Goal: Find specific page/section: Locate a particular part of the current website

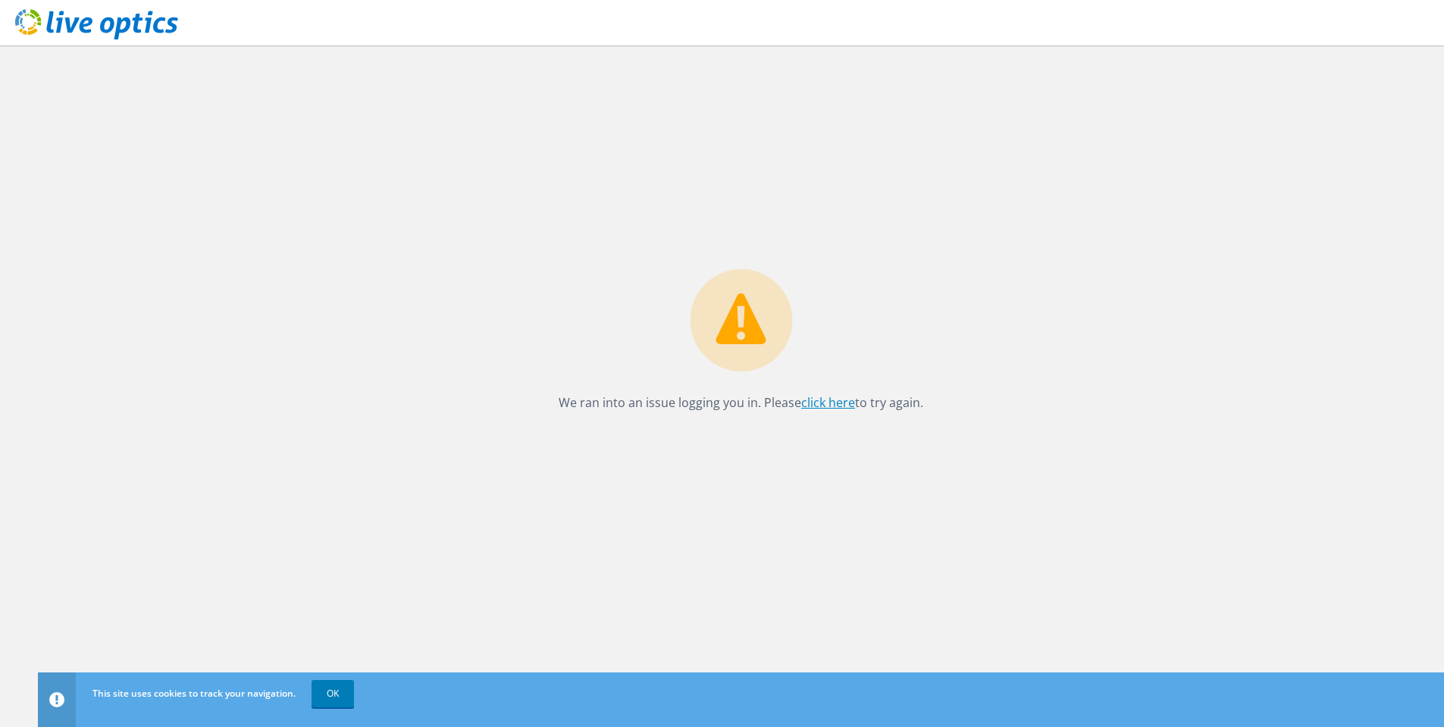
click at [834, 405] on link "click here" at bounding box center [828, 402] width 54 height 17
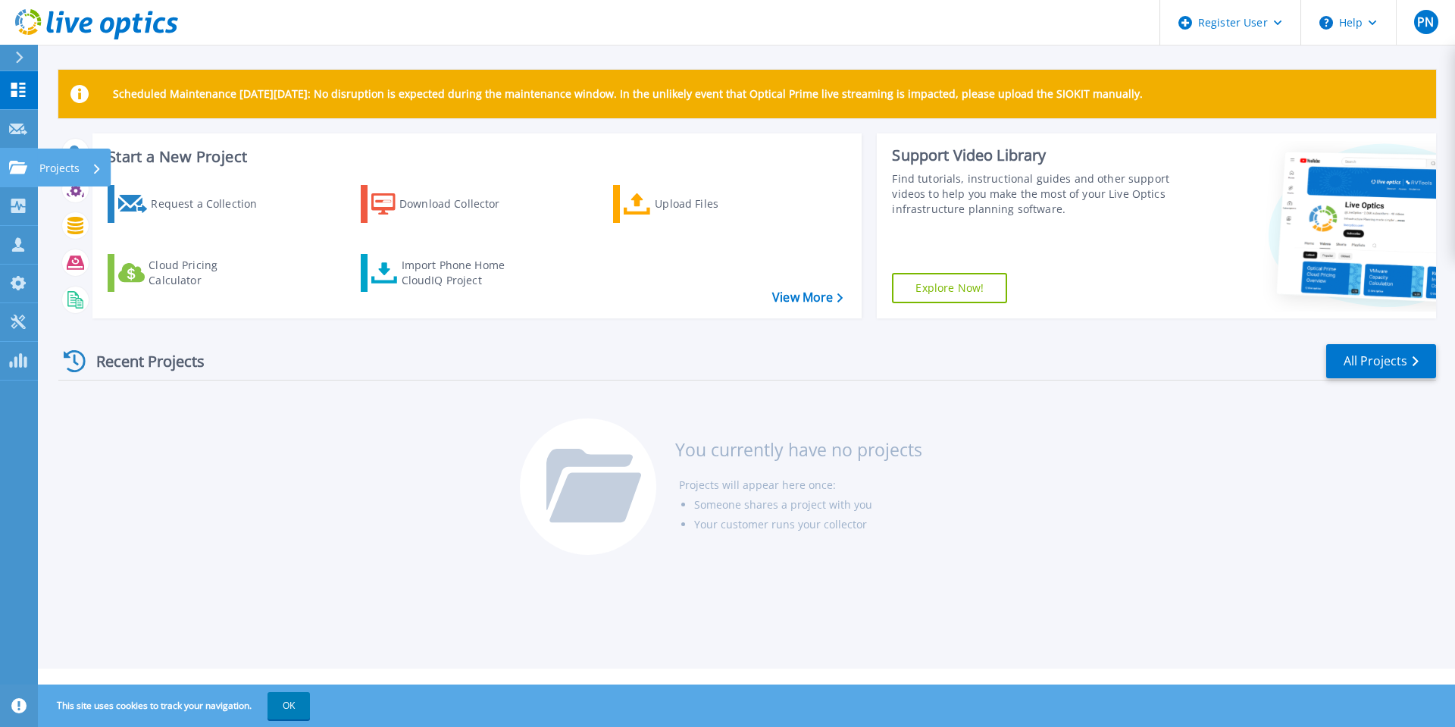
click at [47, 169] on p "Projects" at bounding box center [59, 168] width 40 height 39
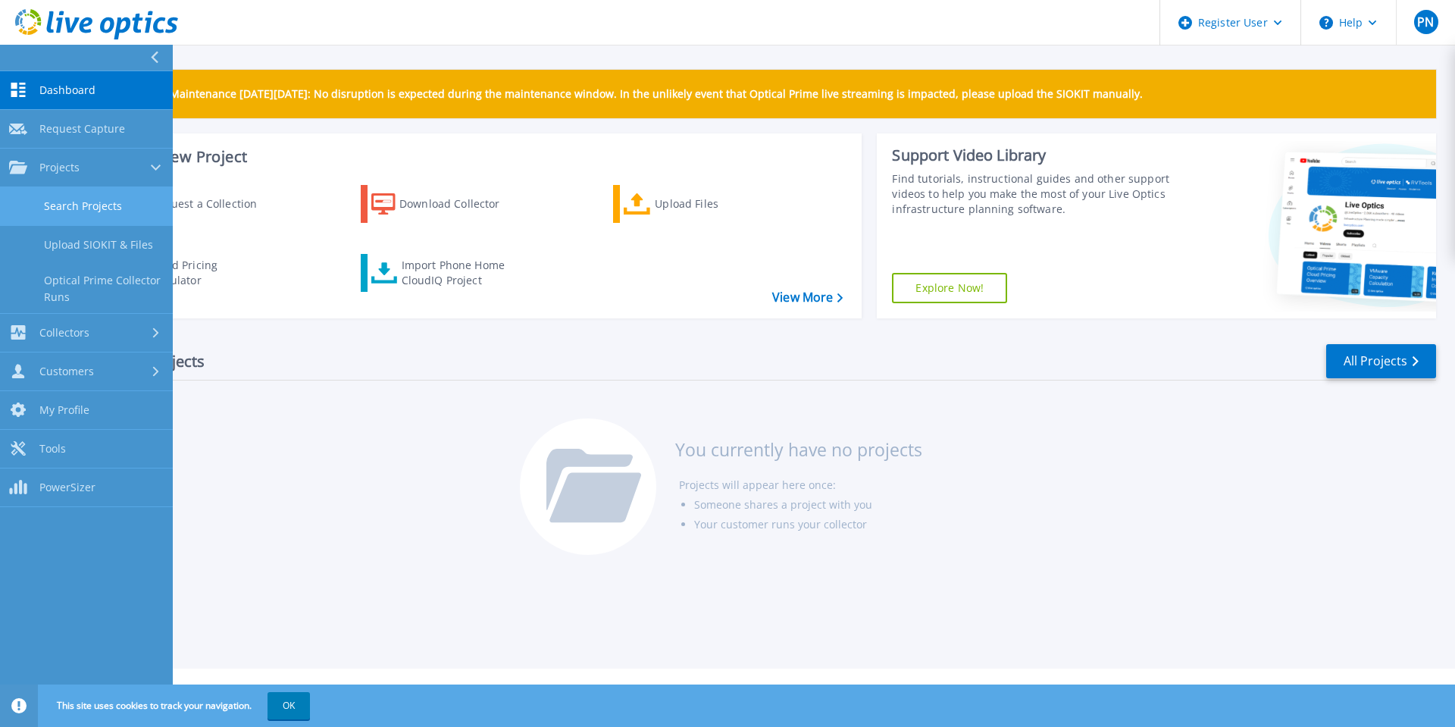
click at [64, 202] on link "Search Projects" at bounding box center [86, 206] width 173 height 39
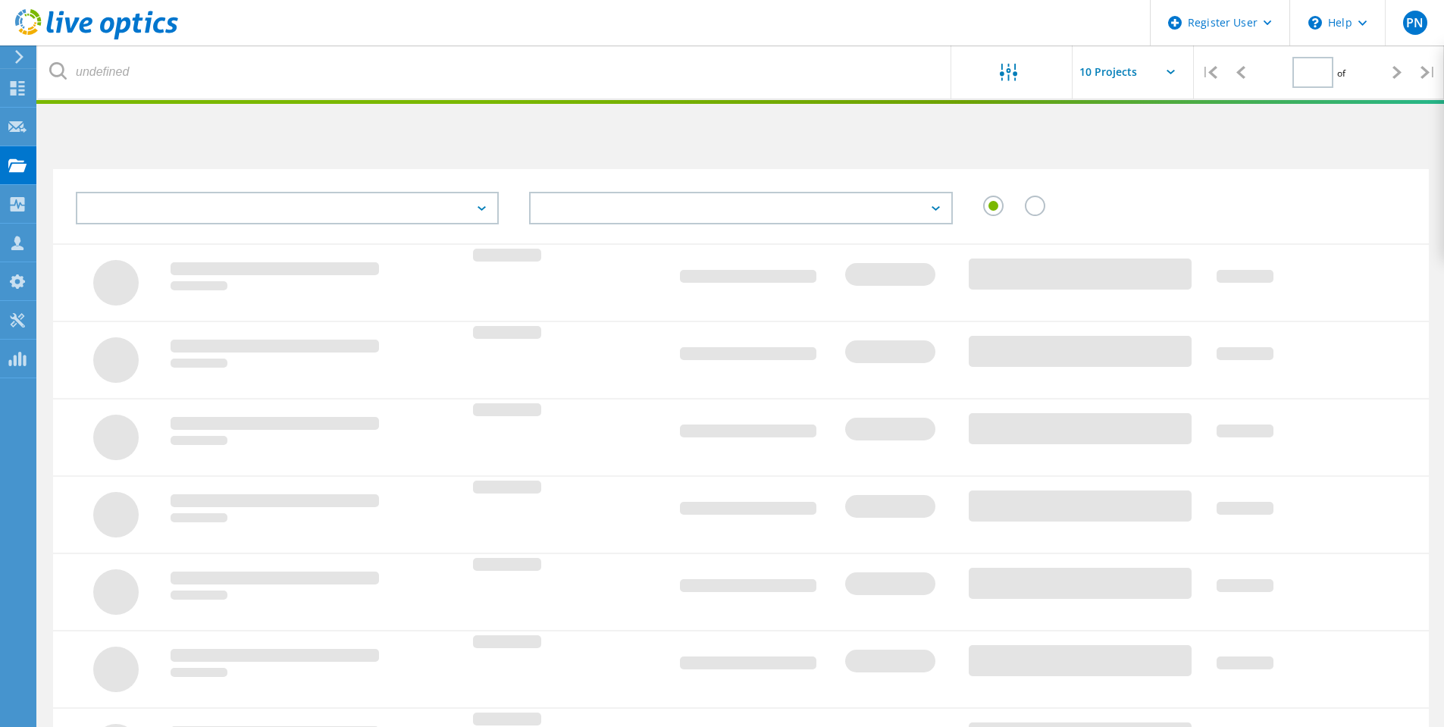
type input "1"
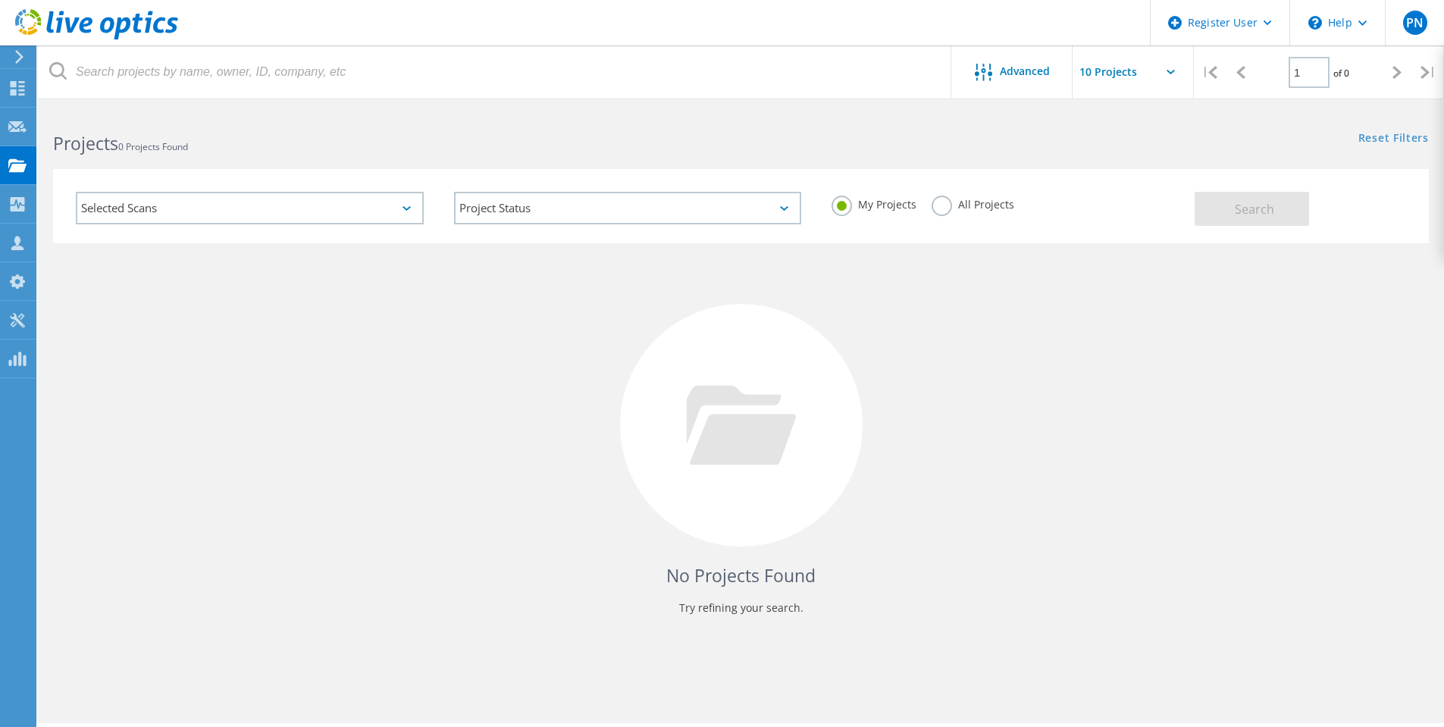
click at [402, 209] on icon at bounding box center [406, 208] width 8 height 5
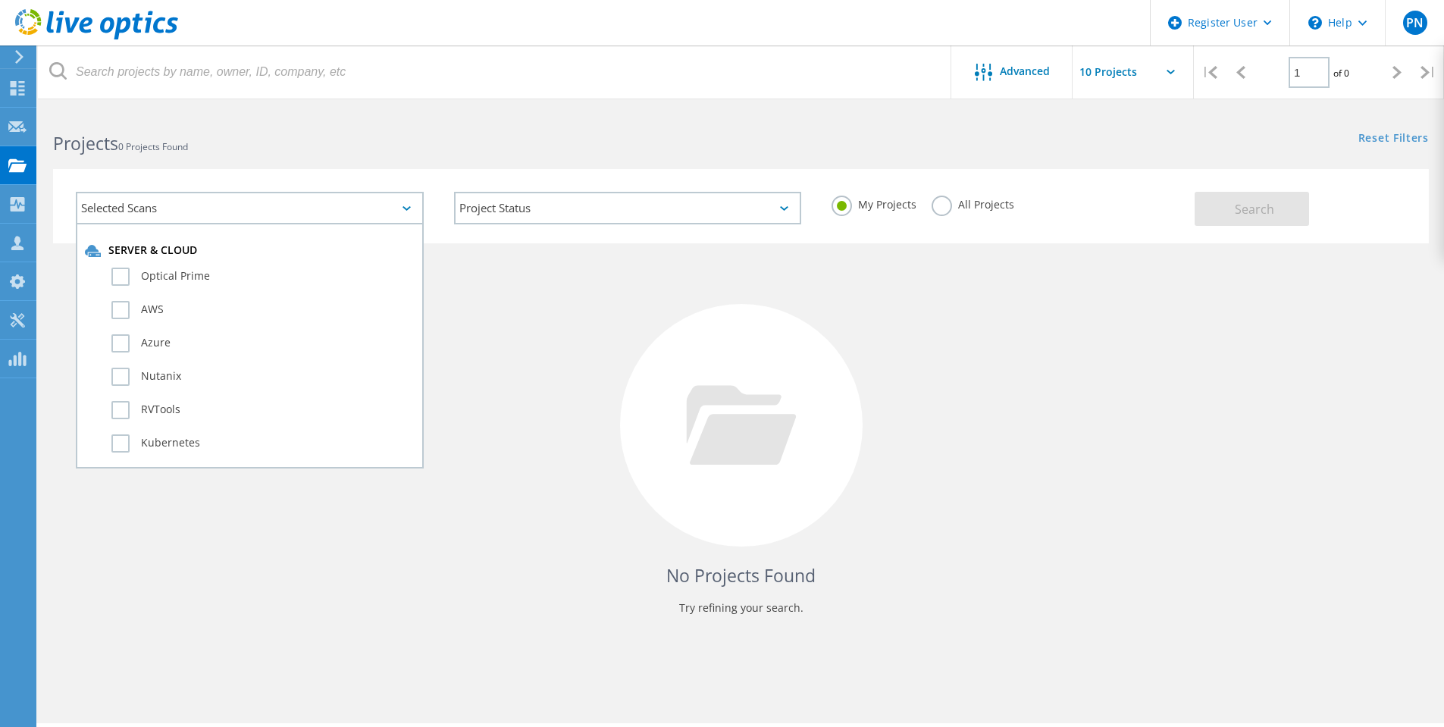
click at [408, 202] on div "Selected Scans" at bounding box center [250, 208] width 348 height 33
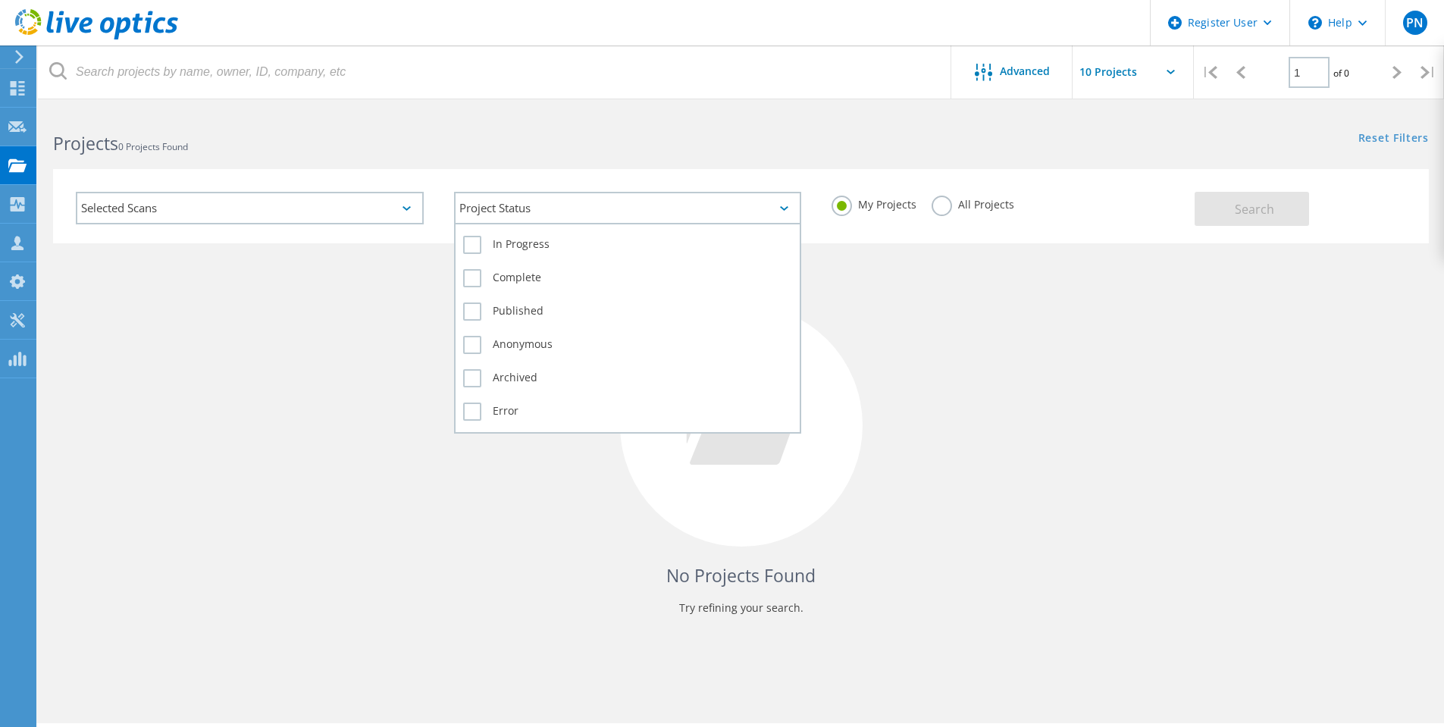
click at [538, 208] on div "Project Status" at bounding box center [628, 208] width 348 height 33
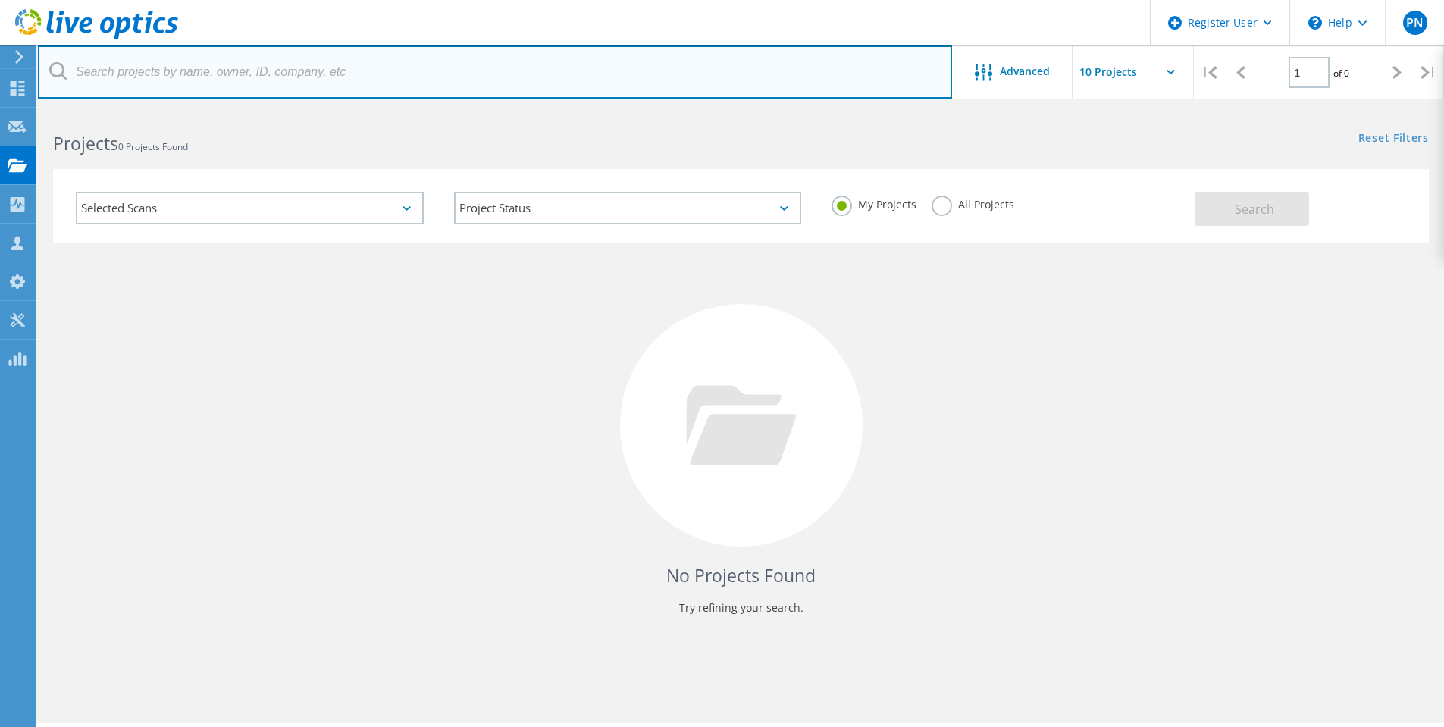
click at [240, 64] on input "text" at bounding box center [495, 71] width 914 height 53
click at [164, 66] on input "text" at bounding box center [495, 71] width 914 height 53
paste input "3048960"
type input "3048960"
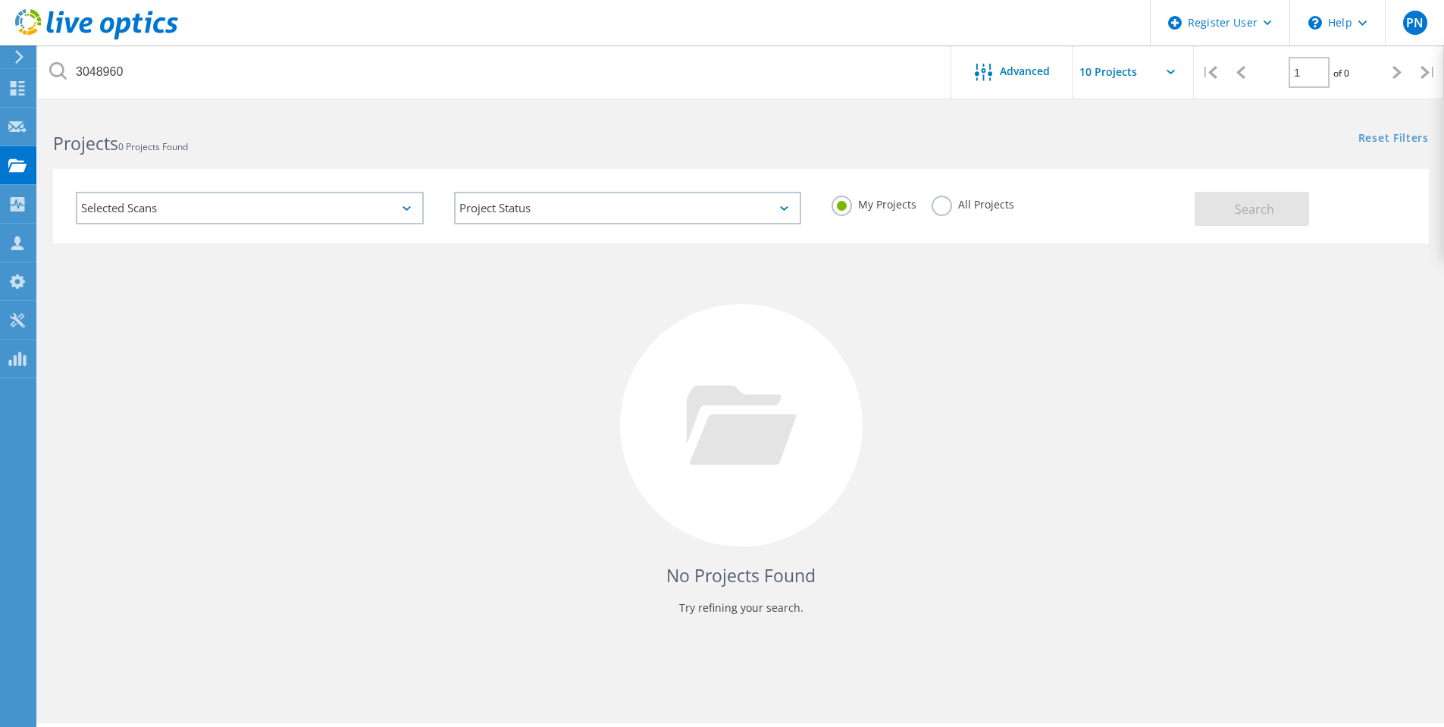
click at [255, 135] on h2 "Projects 0 Projects Found" at bounding box center [389, 143] width 672 height 25
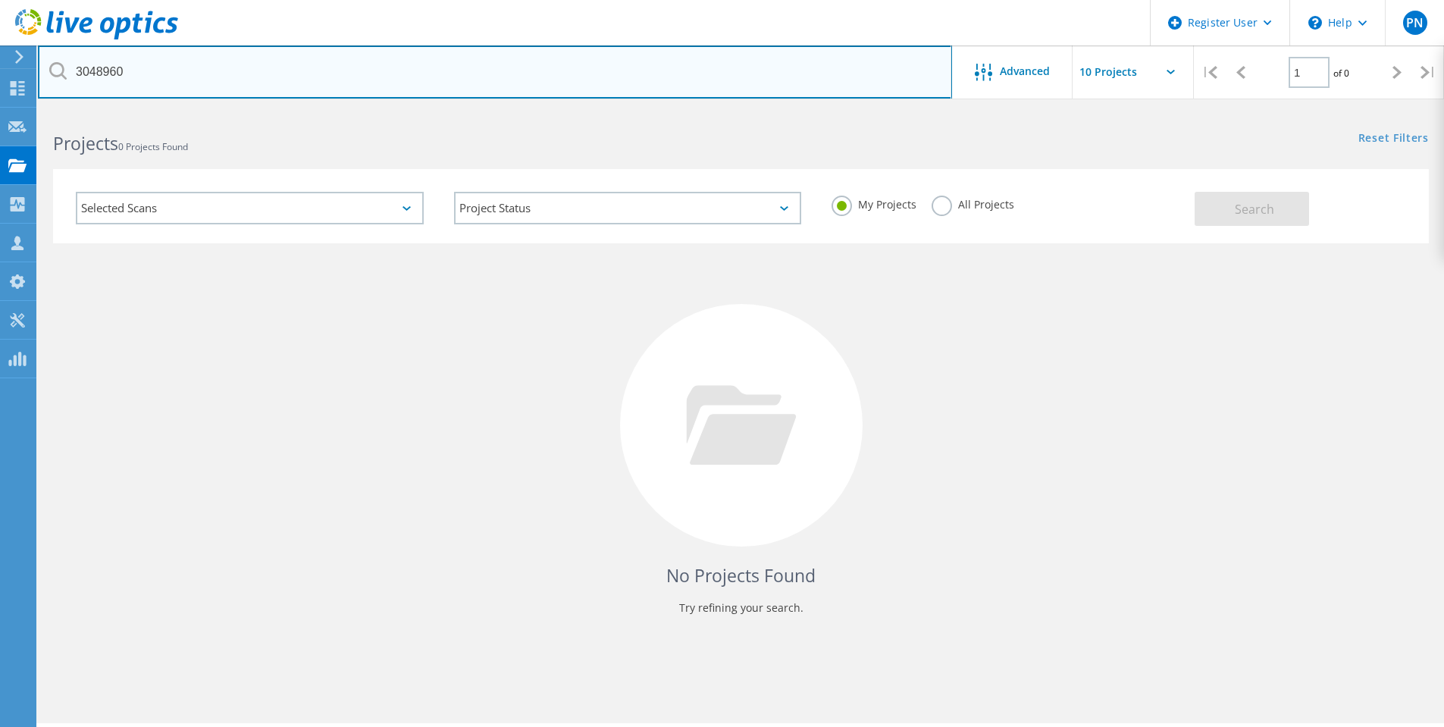
click at [99, 72] on input "3048960" at bounding box center [495, 71] width 914 height 53
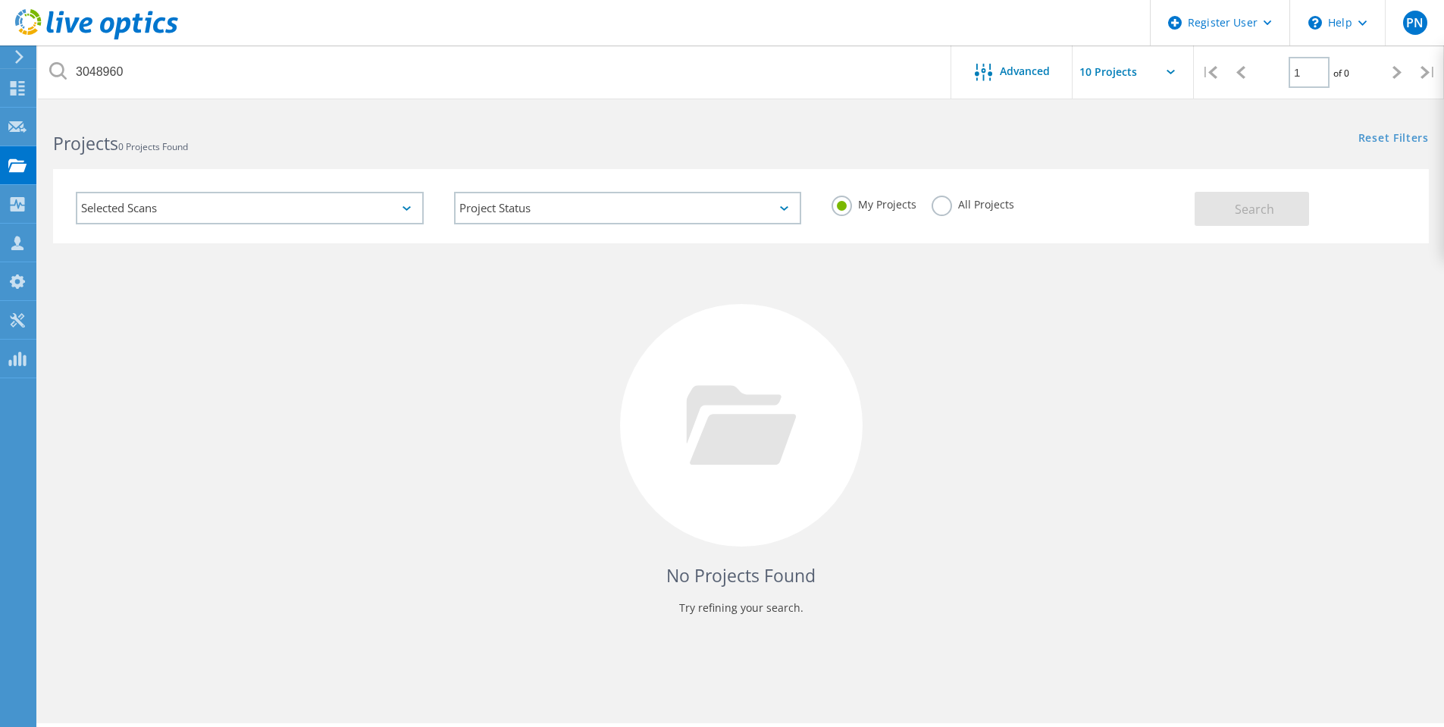
click at [188, 211] on div "Selected Scans" at bounding box center [250, 208] width 348 height 33
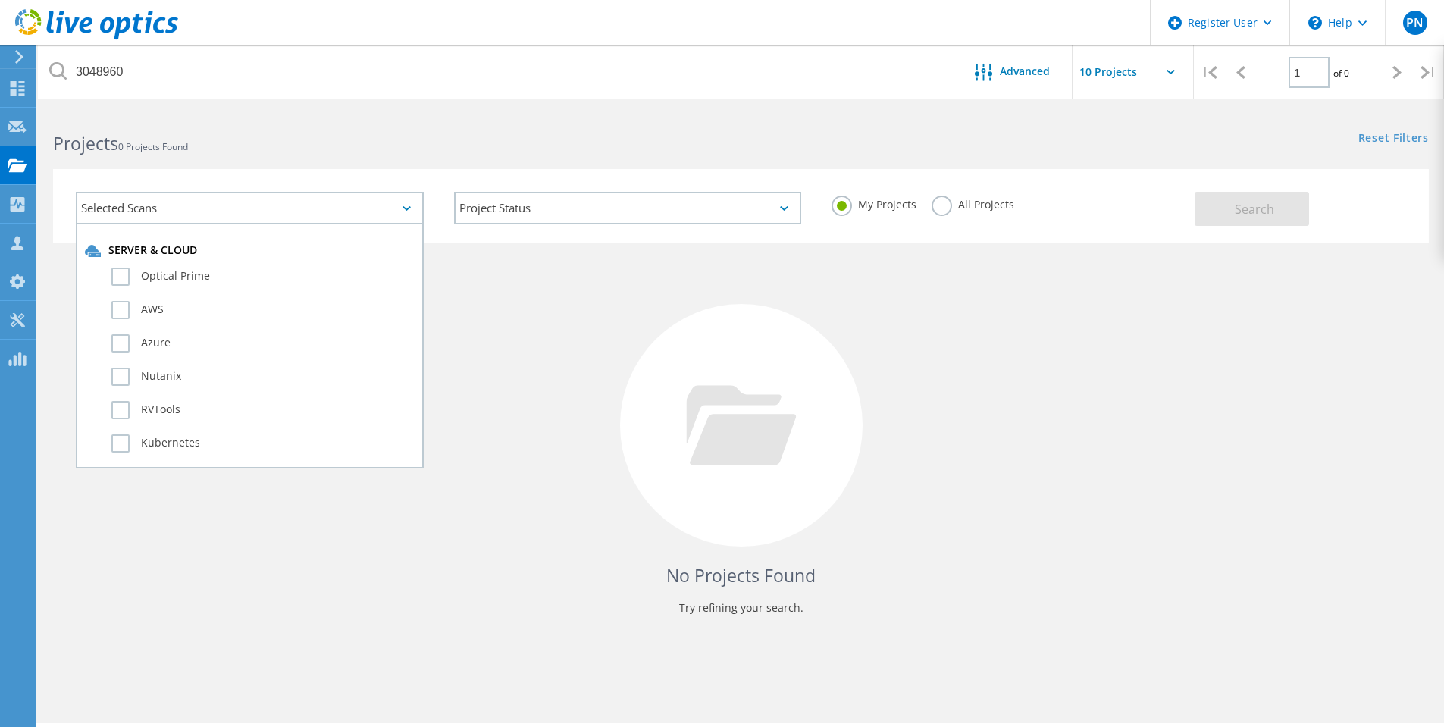
click at [490, 333] on div "No Projects Found Try refining your search." at bounding box center [741, 439] width 1376 height 392
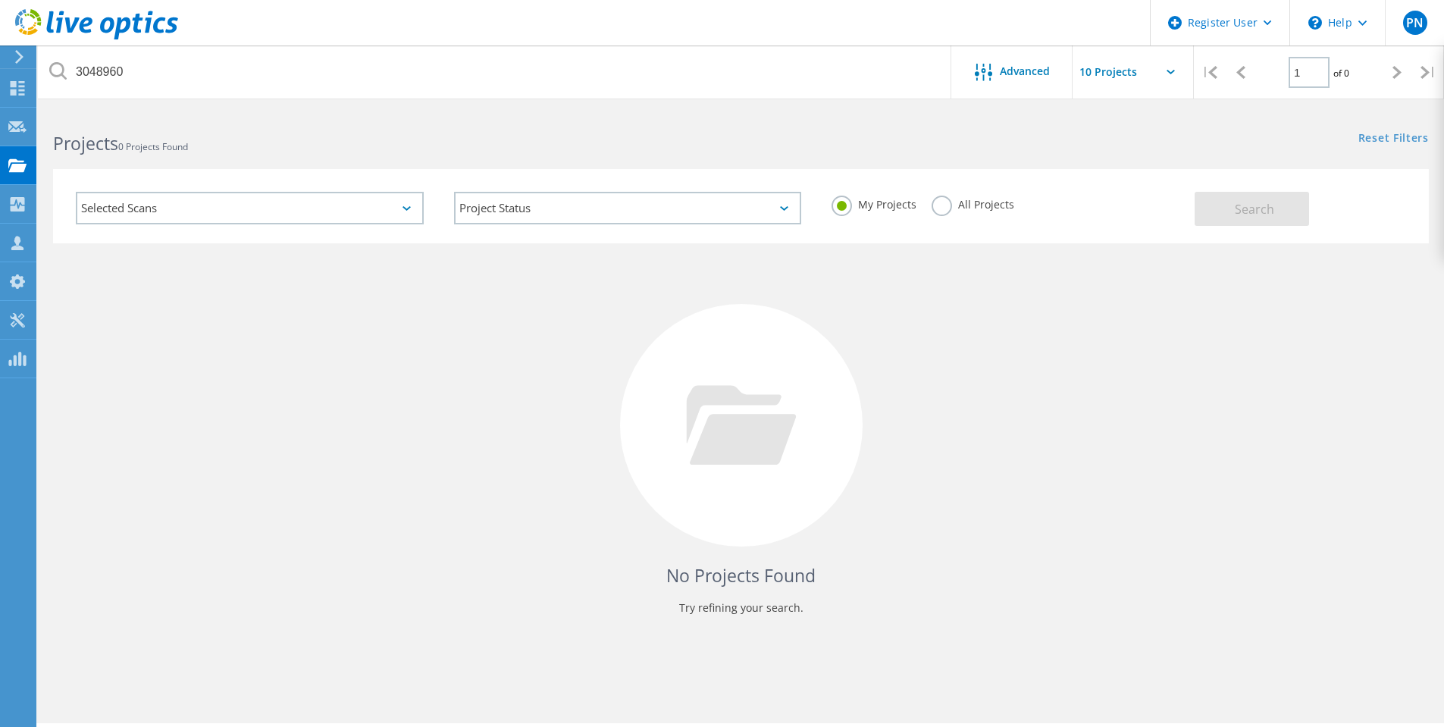
click at [940, 207] on label "All Projects" at bounding box center [972, 203] width 83 height 14
click at [0, 0] on input "All Projects" at bounding box center [0, 0] width 0 height 0
click at [1213, 216] on button "Search" at bounding box center [1251, 209] width 114 height 34
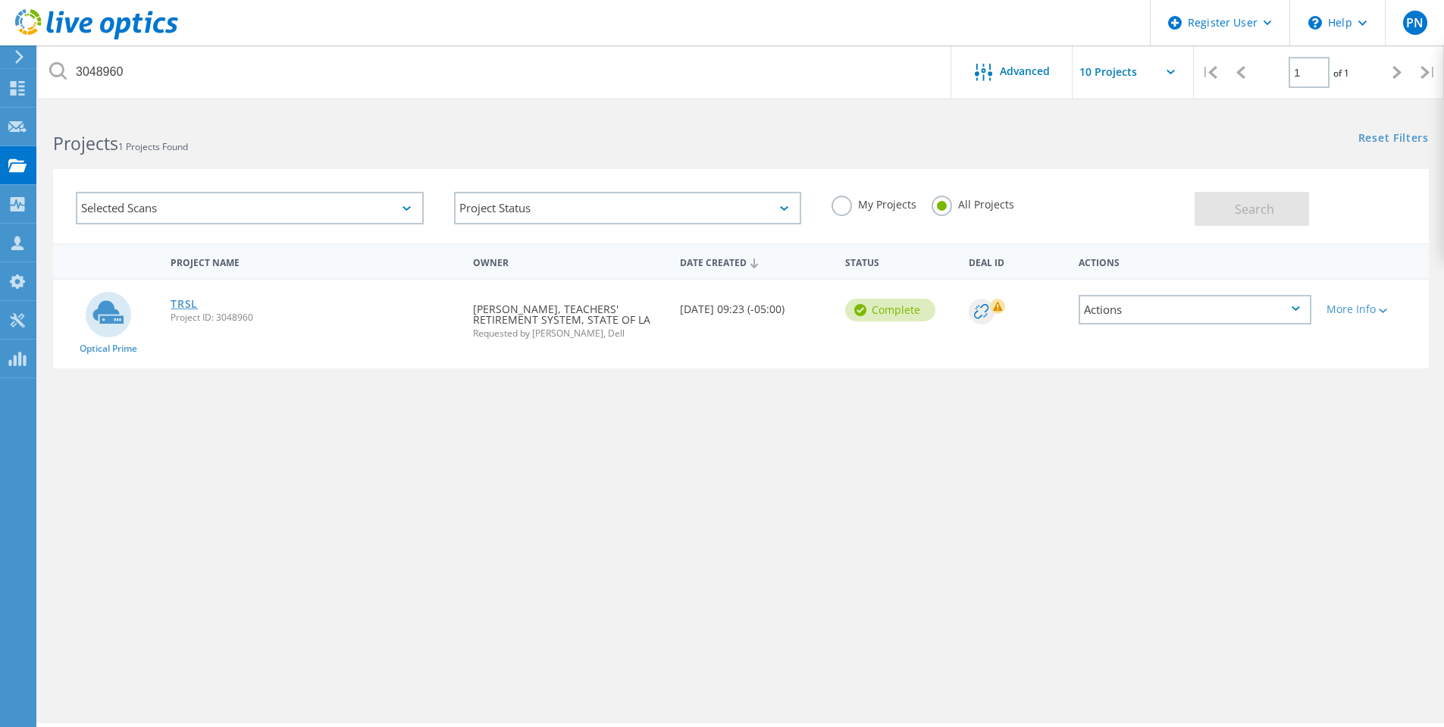
click at [180, 302] on link "TRSL" at bounding box center [184, 304] width 27 height 11
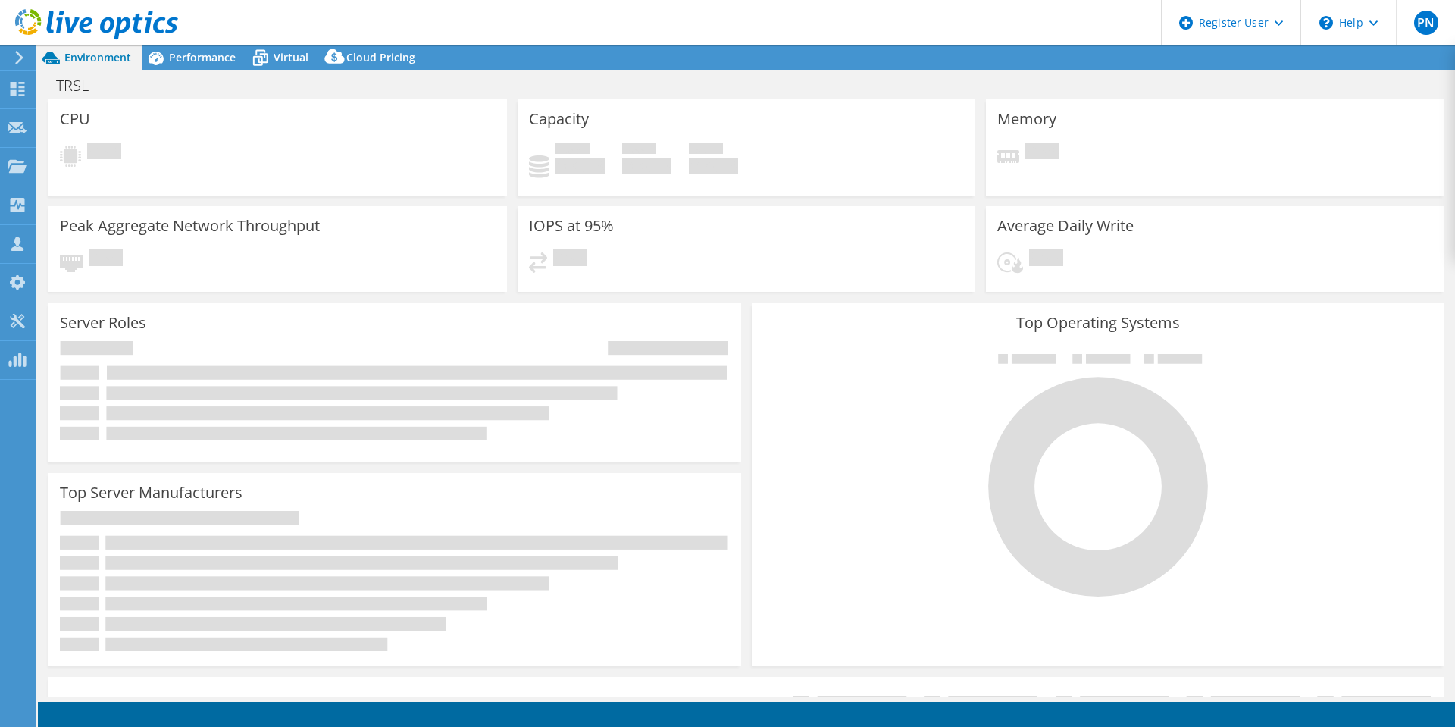
select select "USD"
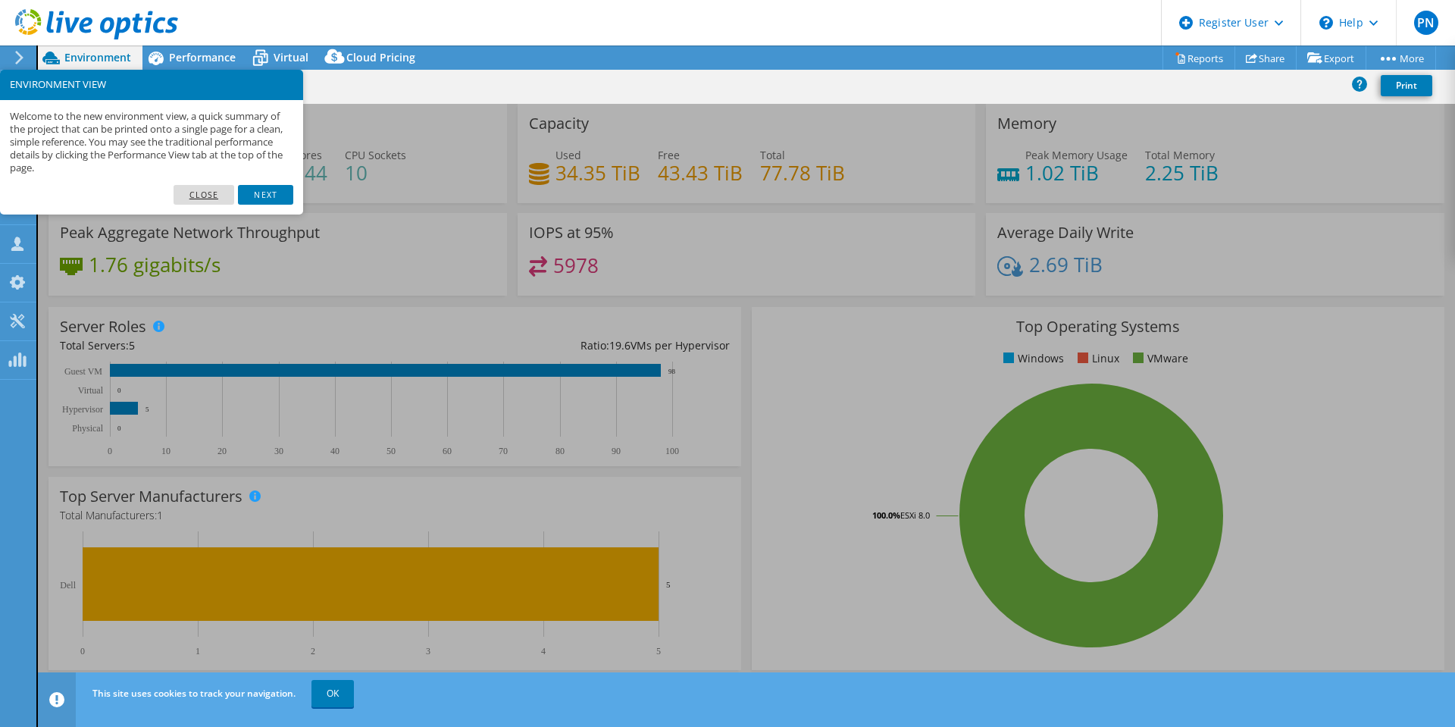
click at [207, 196] on link "Close" at bounding box center [204, 195] width 61 height 20
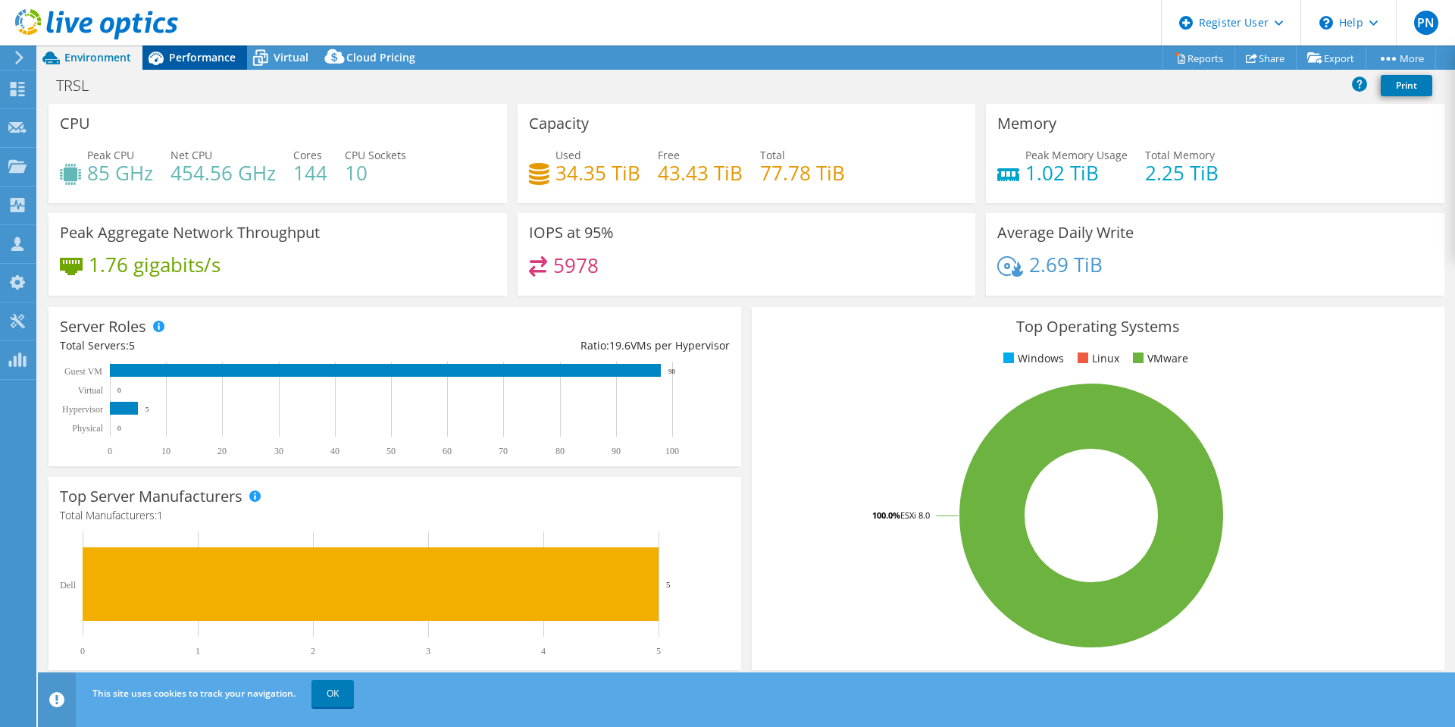
click at [191, 61] on span "Performance" at bounding box center [202, 57] width 67 height 14
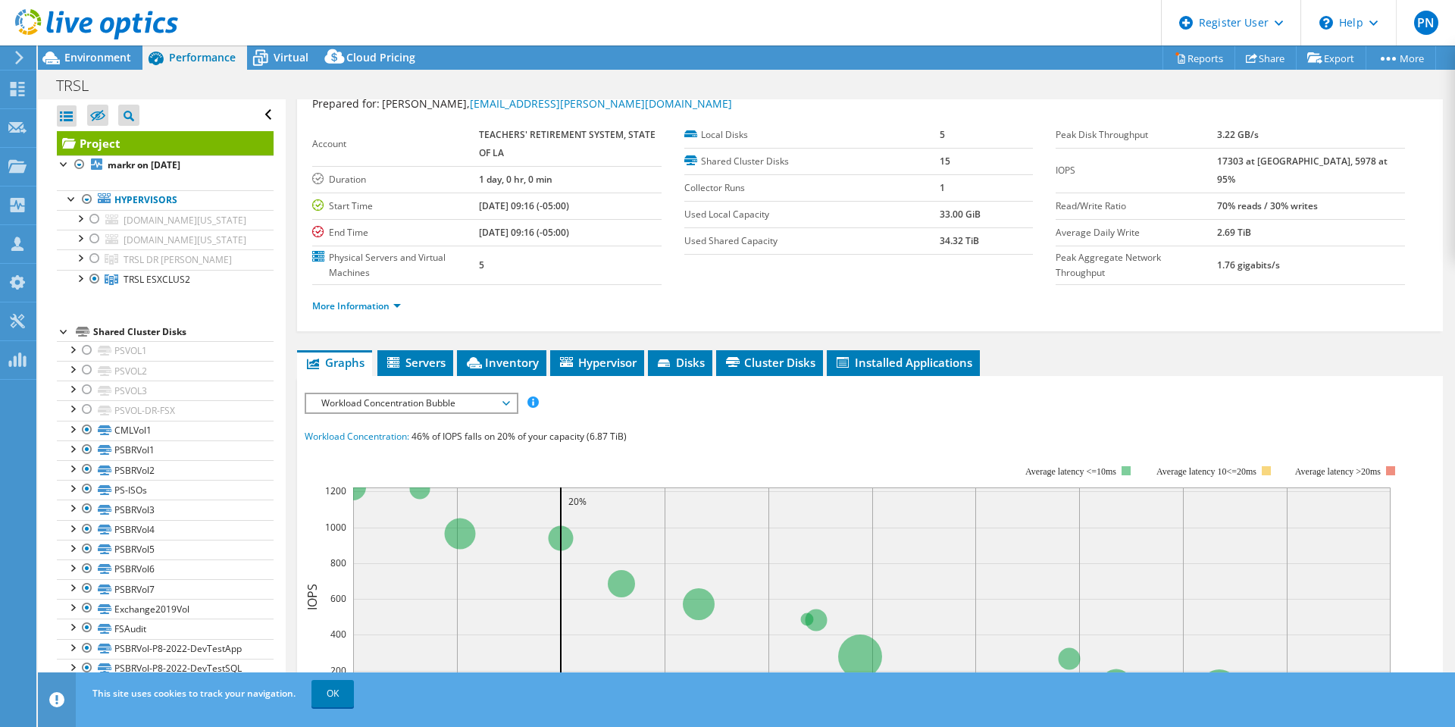
scroll to position [76, 0]
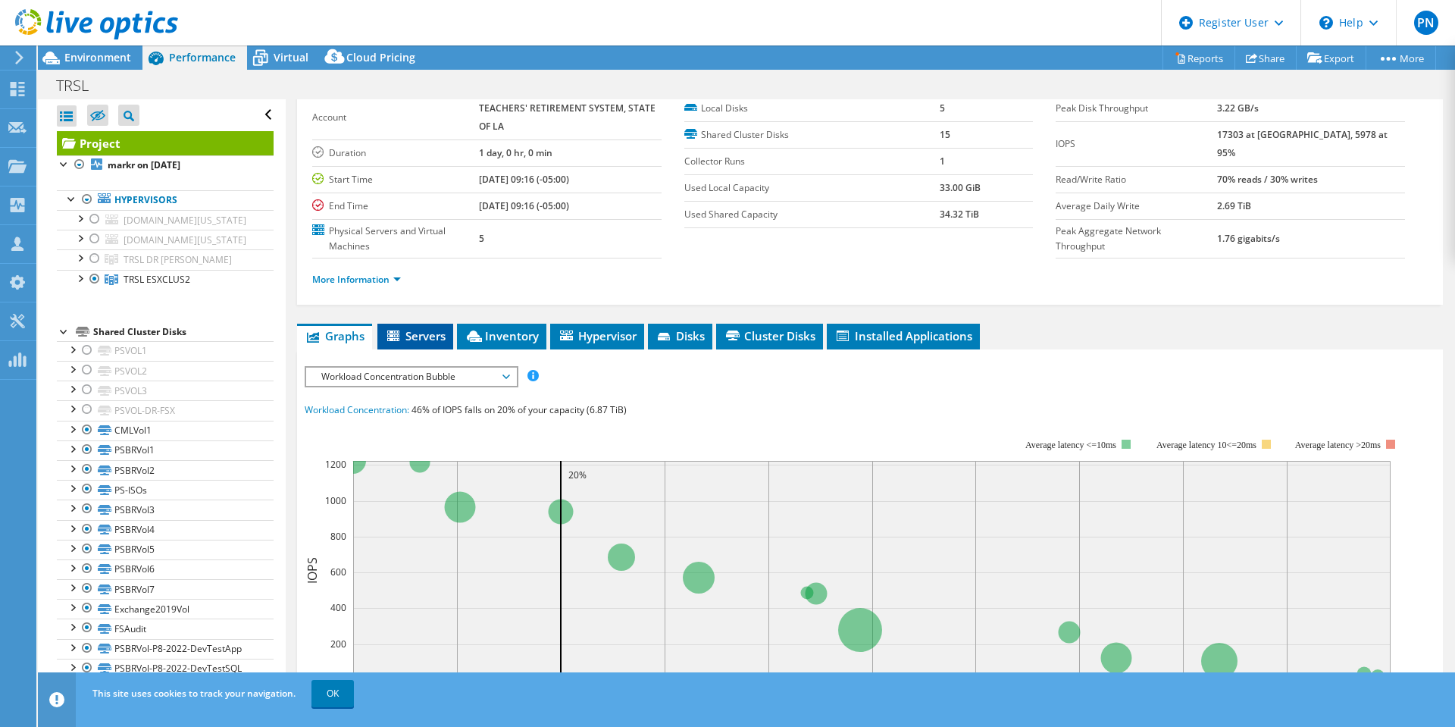
click at [437, 340] on span "Servers" at bounding box center [415, 335] width 61 height 15
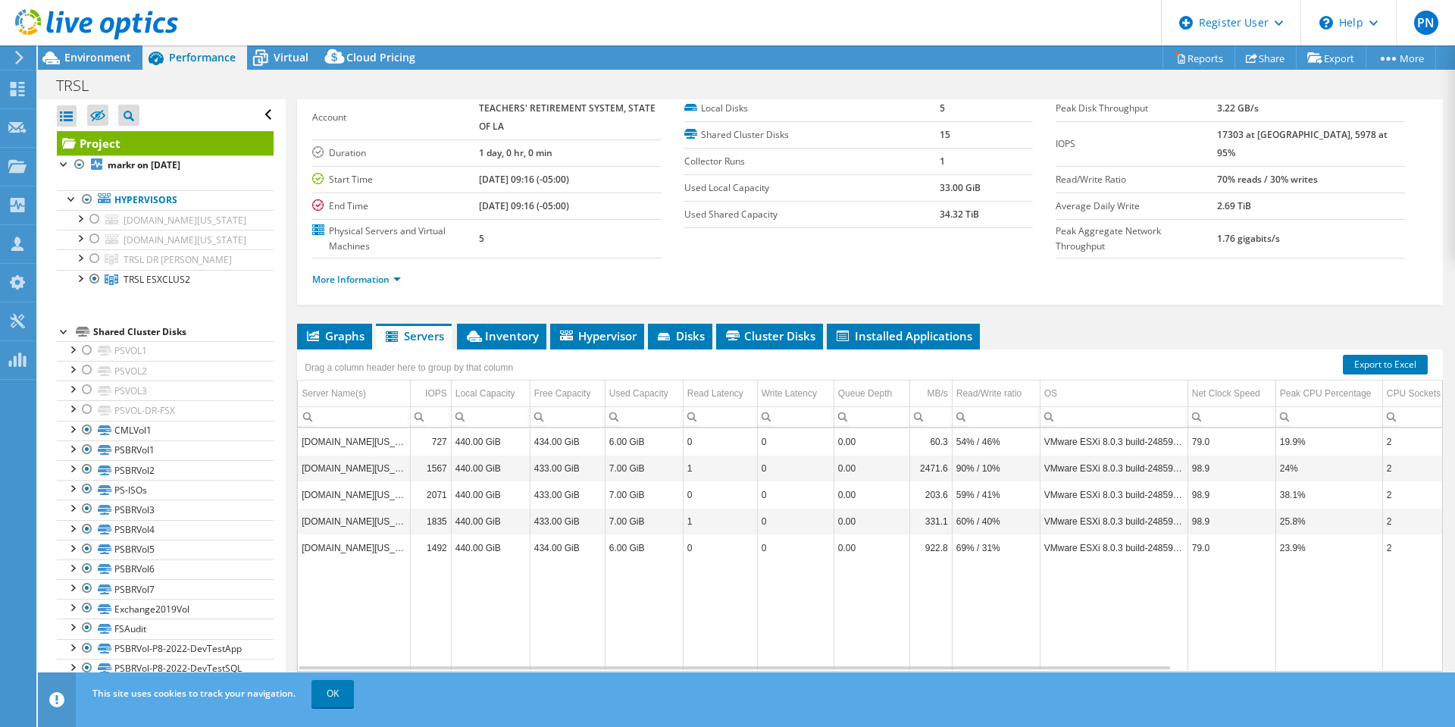
scroll to position [108, 0]
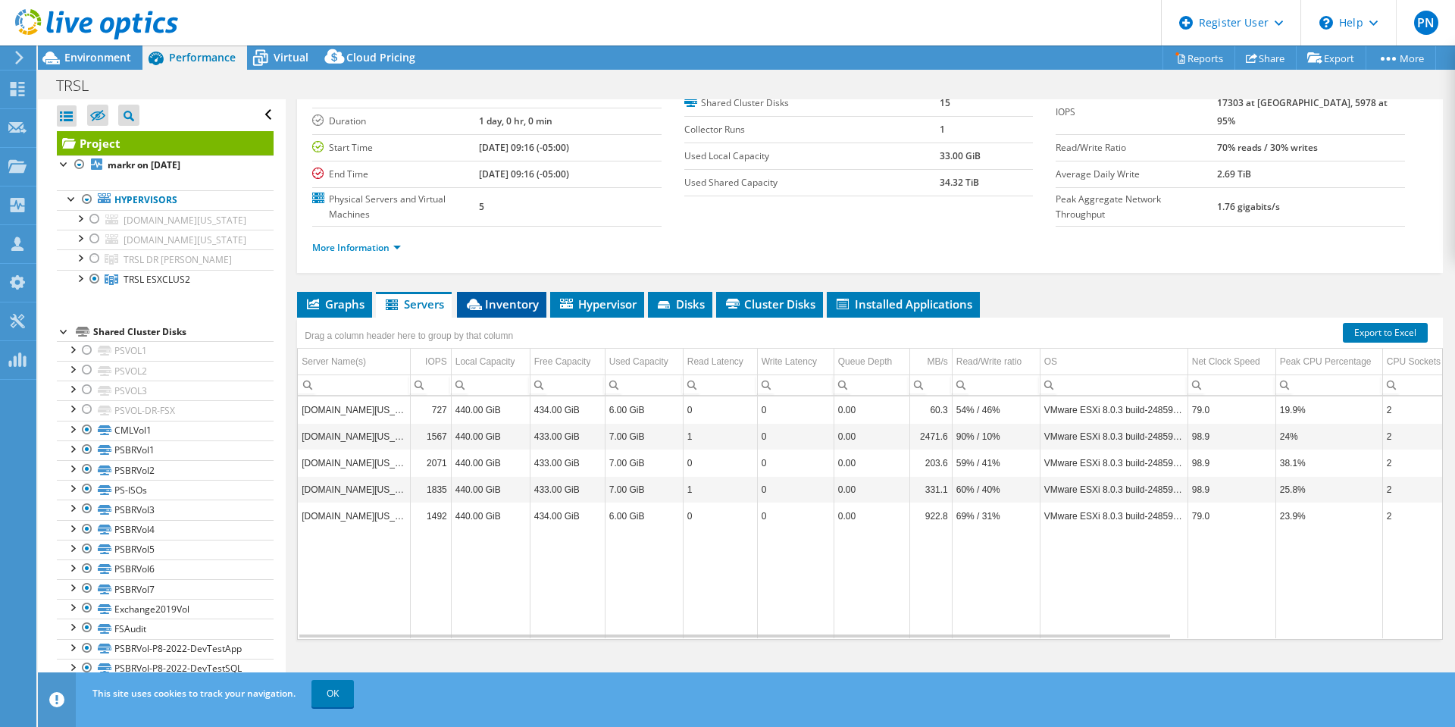
click at [509, 302] on span "Inventory" at bounding box center [502, 303] width 74 height 15
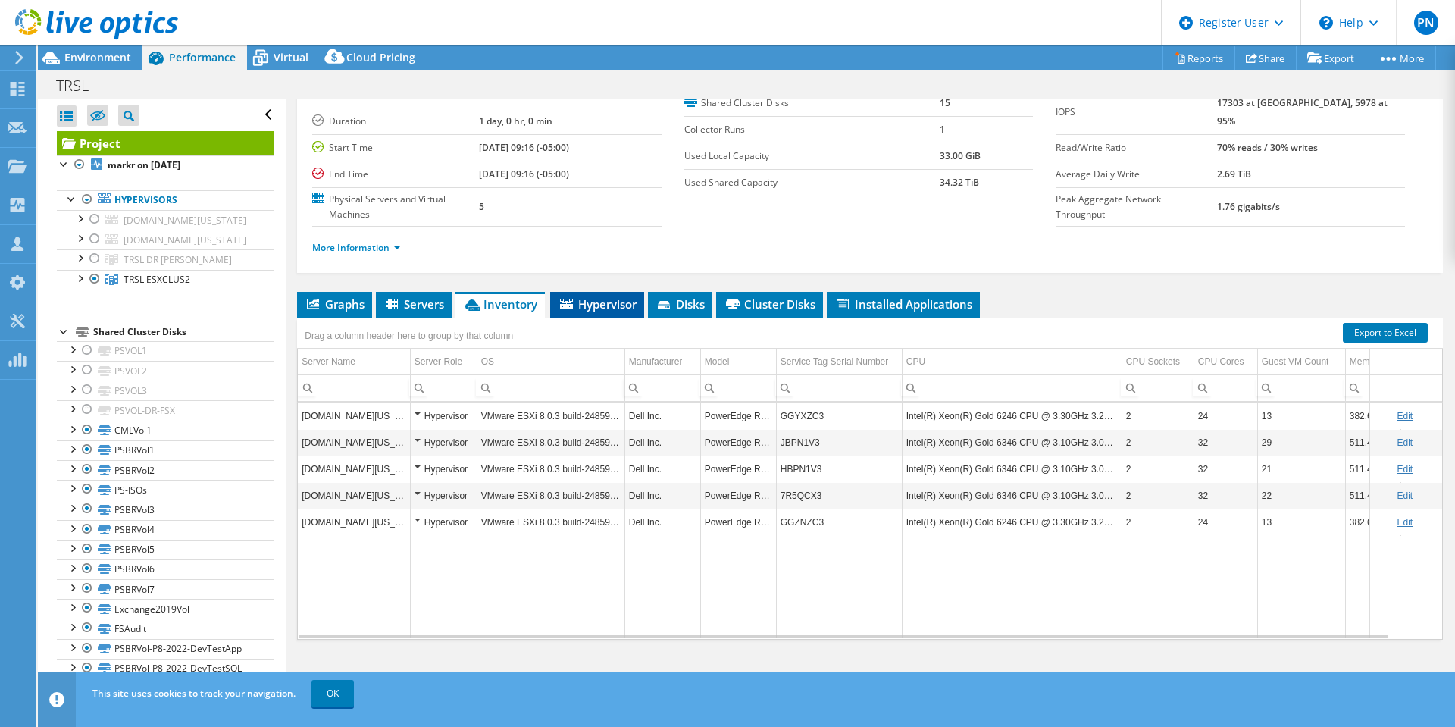
click at [609, 307] on span "Hypervisor" at bounding box center [597, 303] width 79 height 15
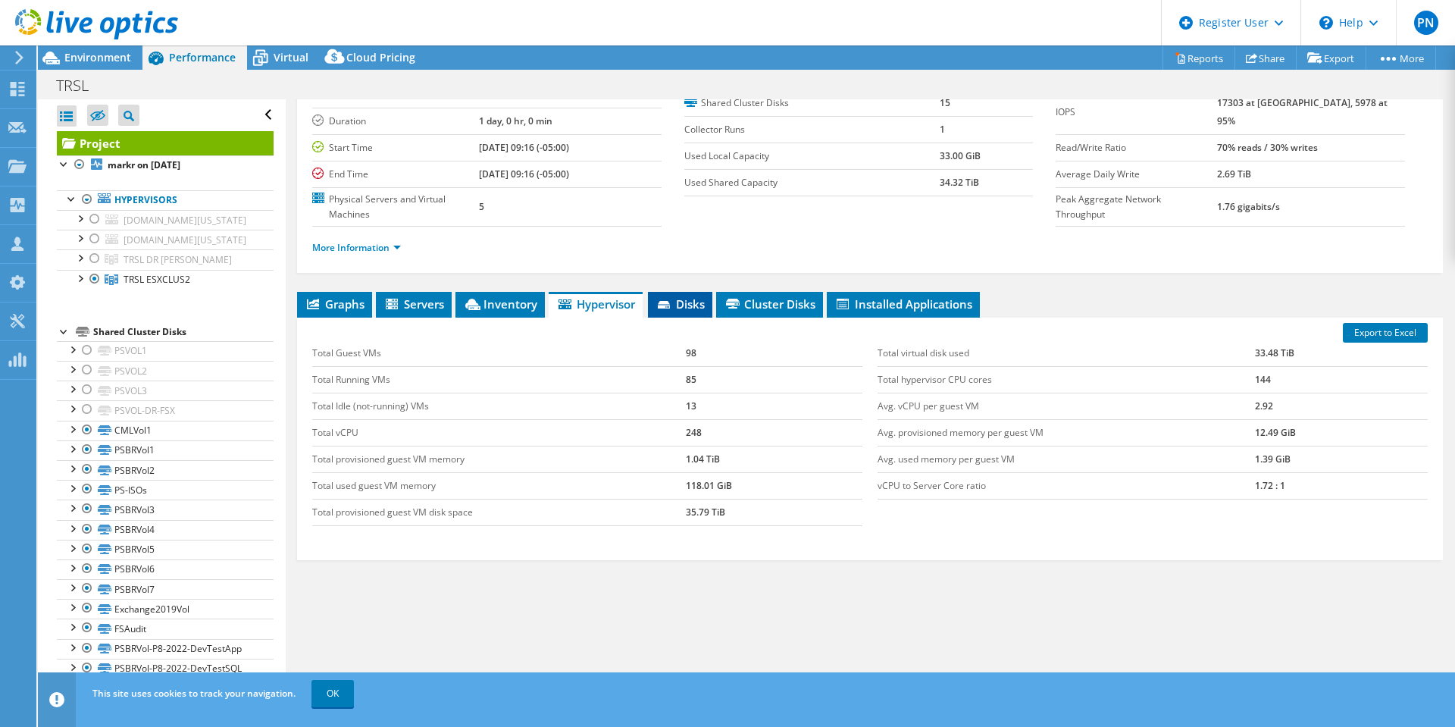
click at [692, 306] on span "Disks" at bounding box center [680, 303] width 49 height 15
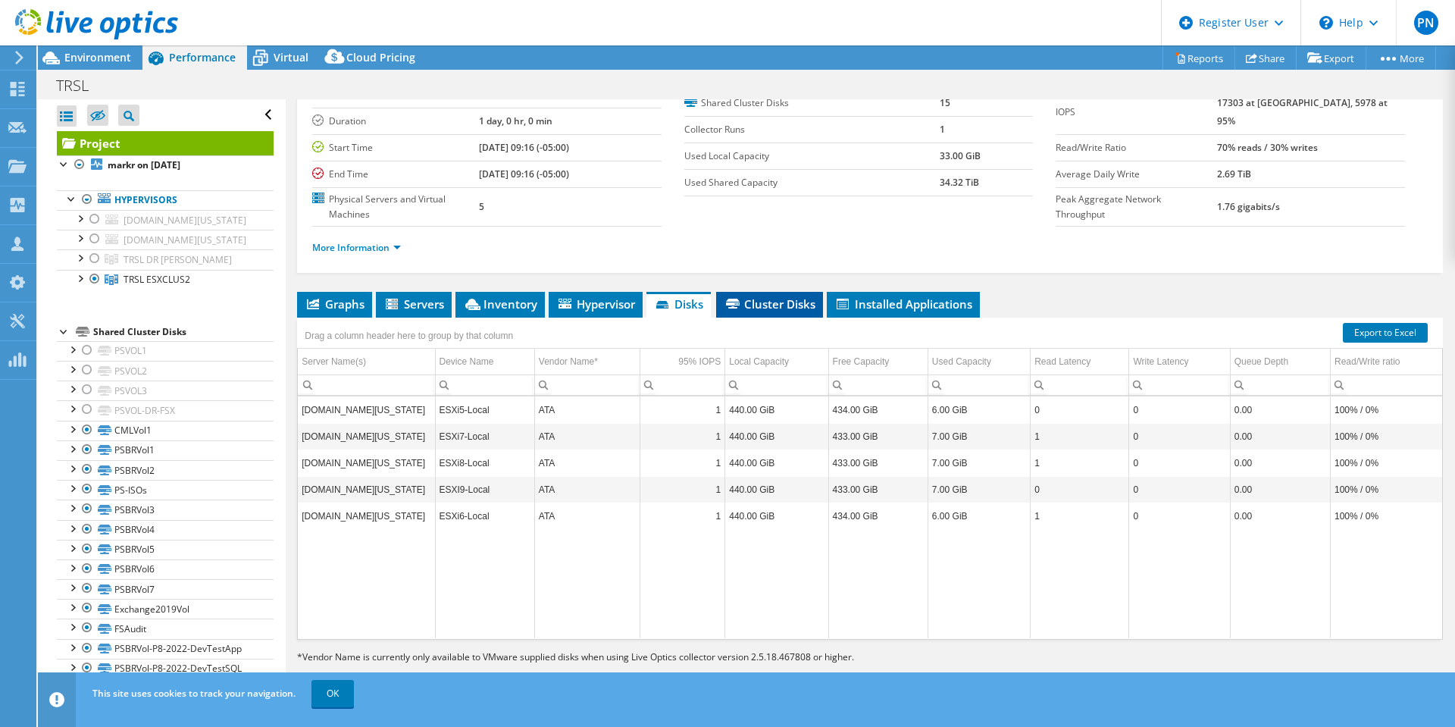
click at [755, 307] on span "Cluster Disks" at bounding box center [770, 303] width 92 height 15
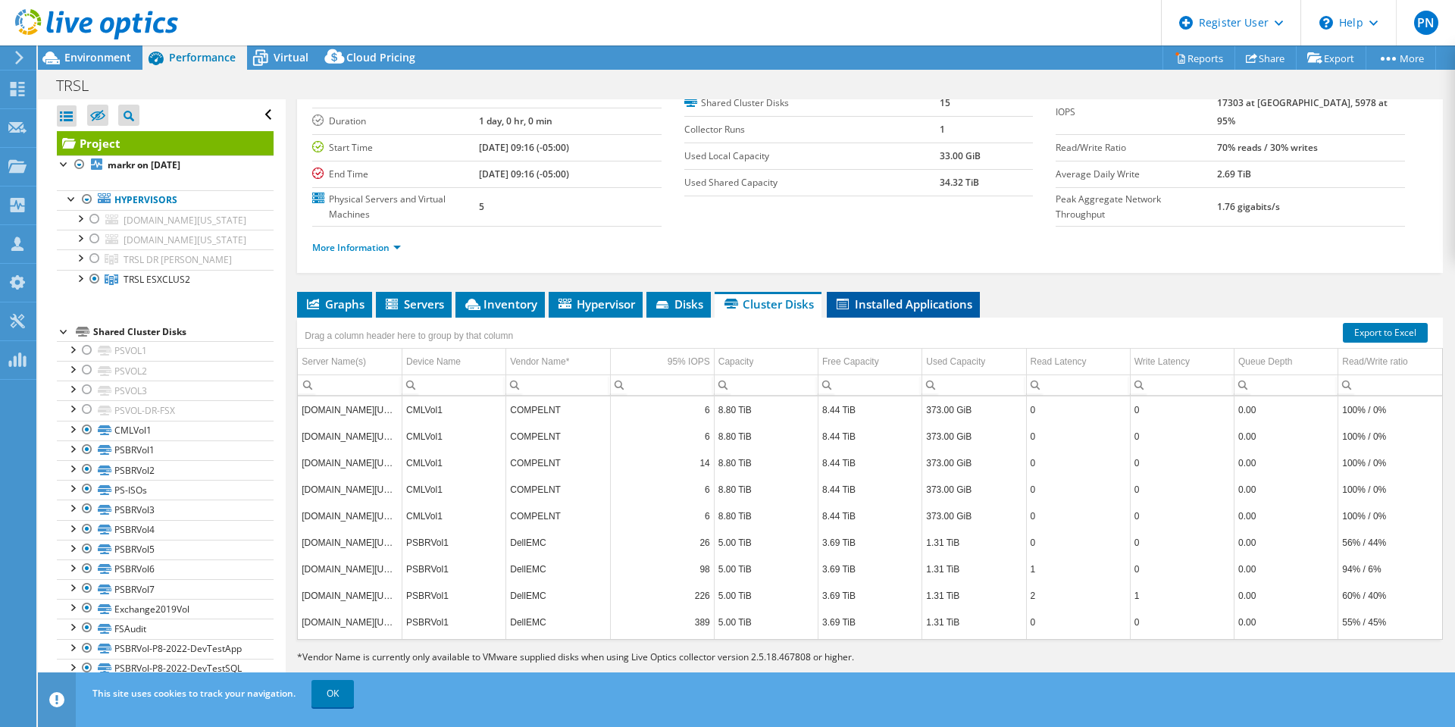
click at [863, 314] on li "Installed Applications" at bounding box center [903, 305] width 153 height 26
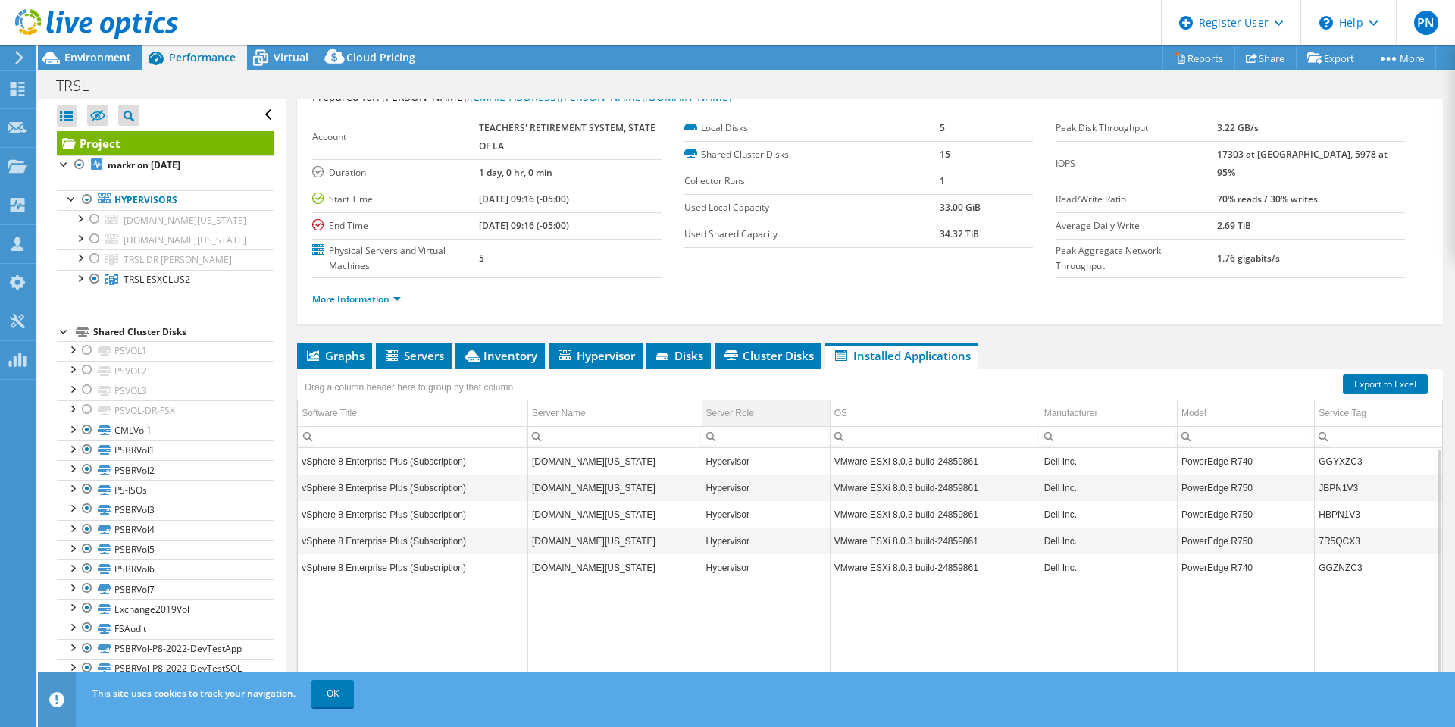
scroll to position [0, 0]
